Goal: Find specific page/section: Find specific page/section

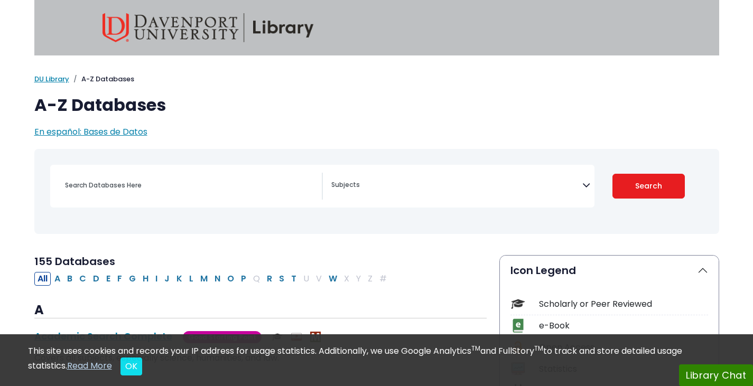
select select "Database Subject Filter"
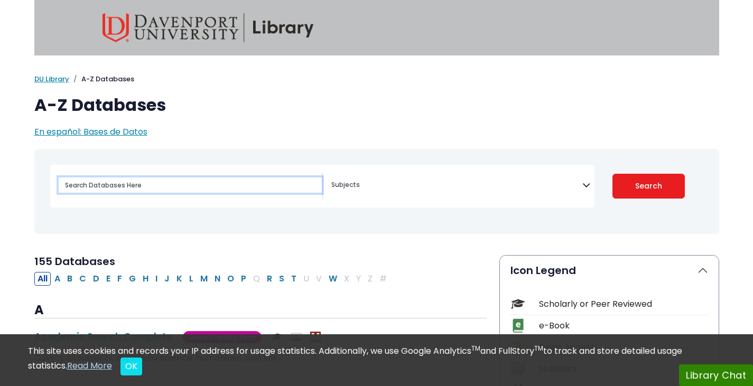
click at [155, 183] on input "Search database by title or keyword" at bounding box center [190, 185] width 263 height 15
type input "proquest"
click at [613, 174] on button "Search" at bounding box center [649, 186] width 72 height 25
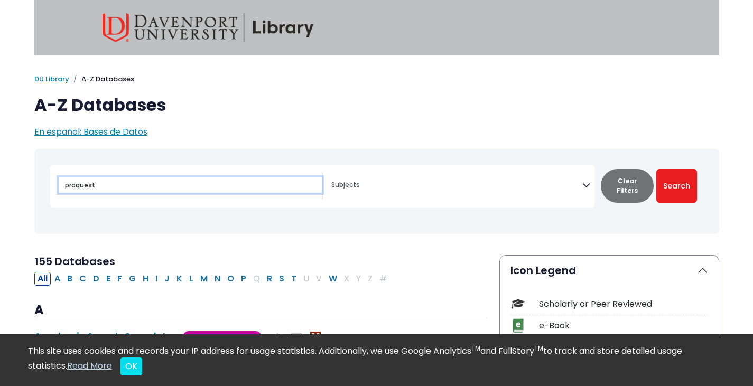
select select "Database Subject Filter"
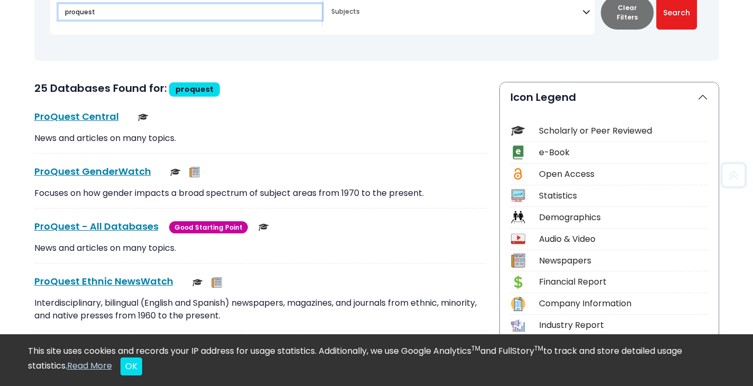
scroll to position [185, 0]
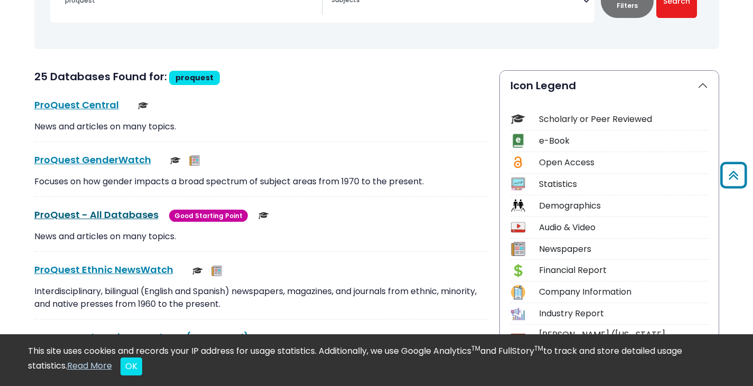
click at [106, 215] on link "ProQuest - All Databases This link opens in a new window" at bounding box center [96, 214] width 124 height 13
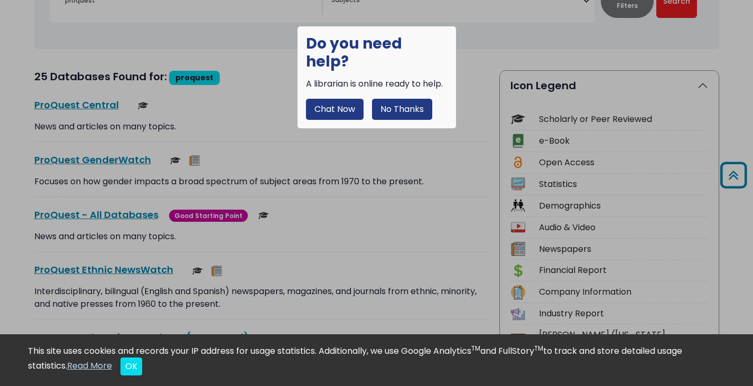
click at [242, 105] on div at bounding box center [376, 193] width 753 height 386
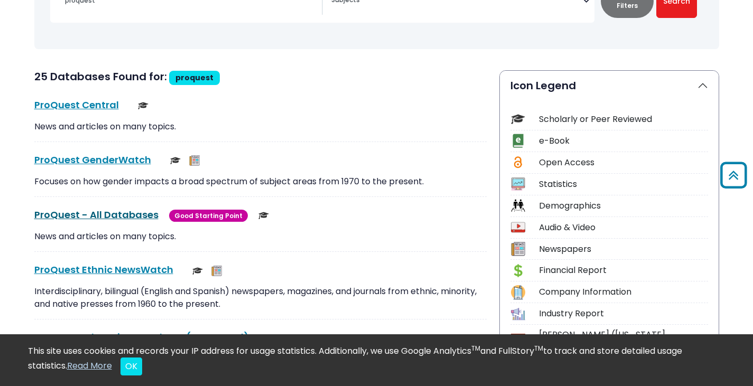
click at [111, 217] on link "ProQuest - All Databases This link opens in a new window" at bounding box center [96, 214] width 124 height 13
